Goal: Navigation & Orientation: Go to known website

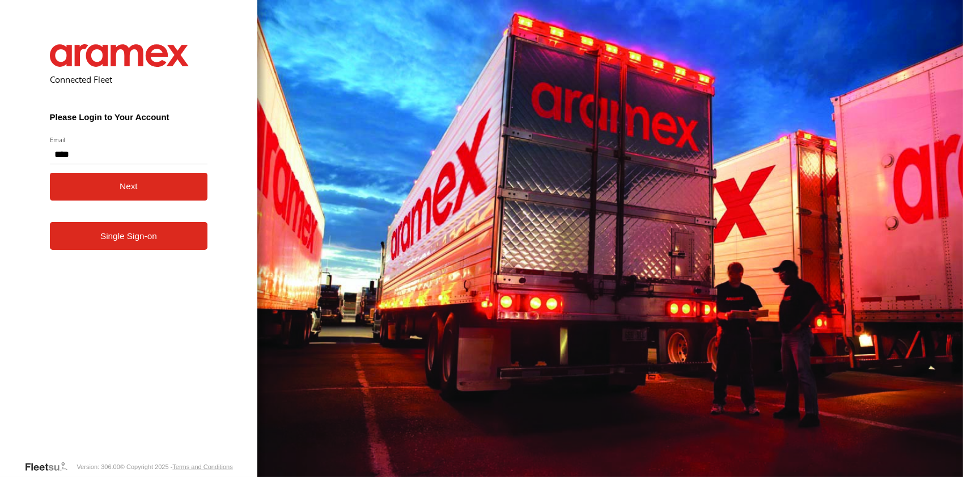
type input "**********"
click at [136, 197] on button "Next" at bounding box center [129, 187] width 158 height 28
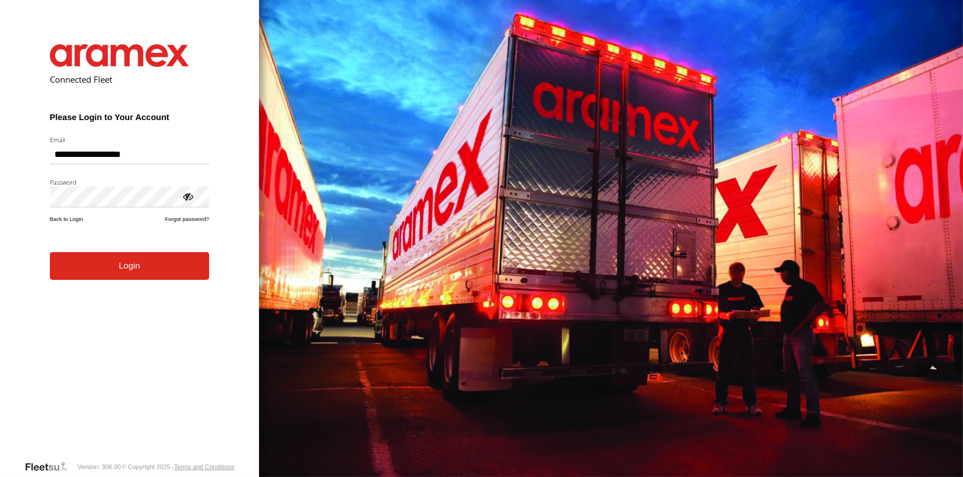
click at [111, 274] on button "Login" at bounding box center [129, 266] width 159 height 28
